Goal: Find specific page/section: Find specific page/section

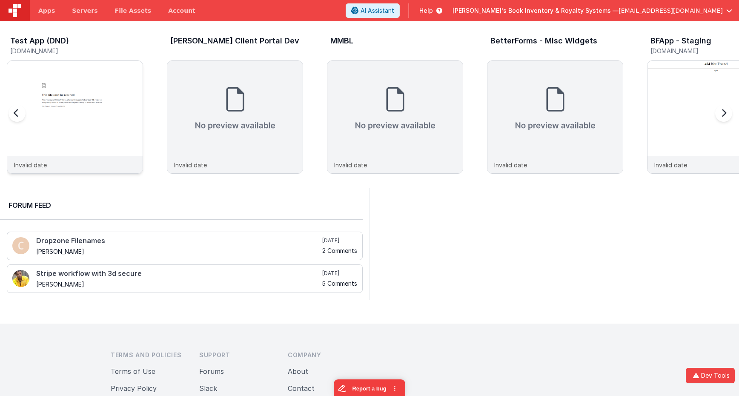
click at [103, 109] on img at bounding box center [74, 128] width 135 height 135
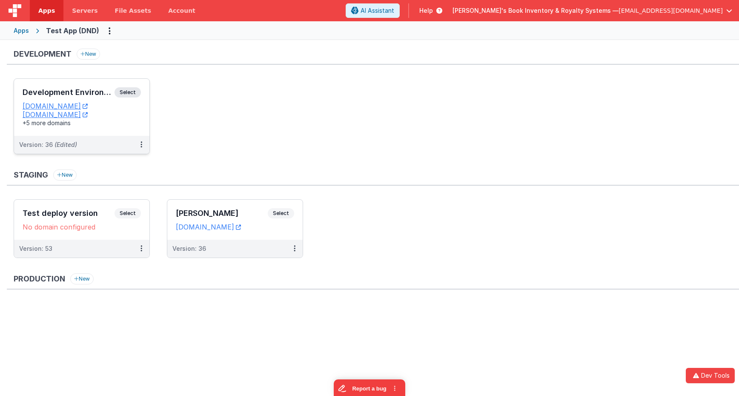
click at [140, 86] on div "Development Environment Select URLs [DOMAIN_NAME] [DOMAIN_NAME] +5 more domains" at bounding box center [81, 107] width 135 height 57
